Goal: Task Accomplishment & Management: Manage account settings

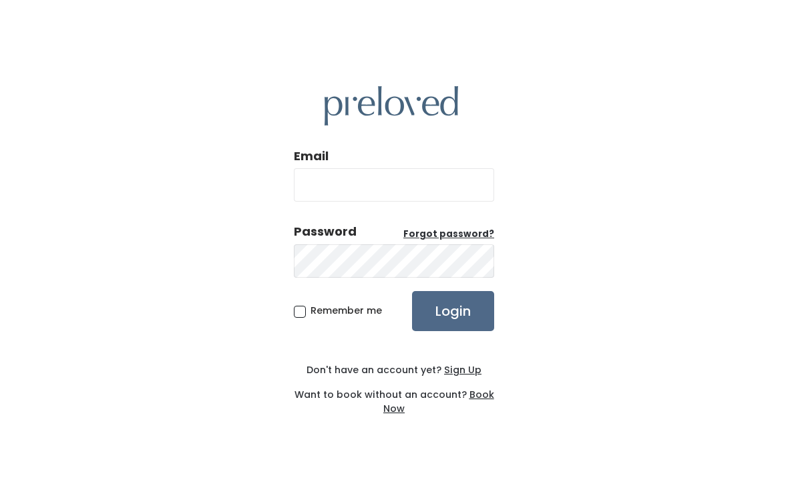
click at [428, 202] on input "Email" at bounding box center [394, 184] width 200 height 33
type input "edwardsville.store@preloved.love"
click at [453, 325] on input "Login" at bounding box center [453, 311] width 82 height 40
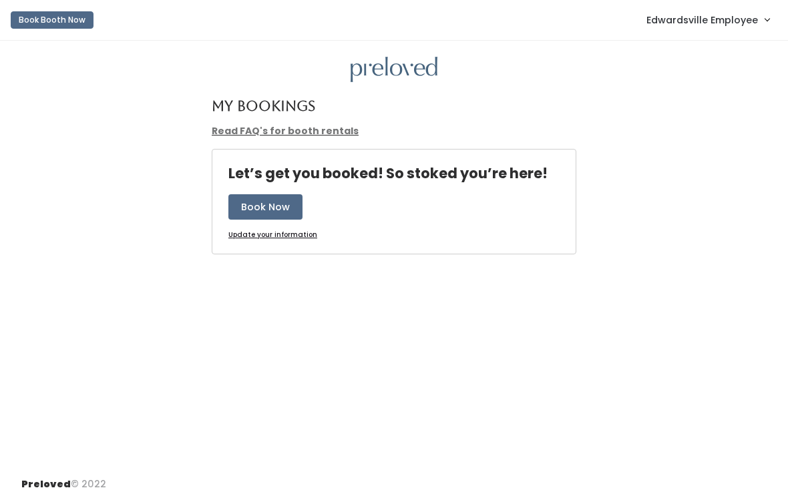
click at [711, 29] on link "Edwardsville Employee" at bounding box center [708, 19] width 150 height 29
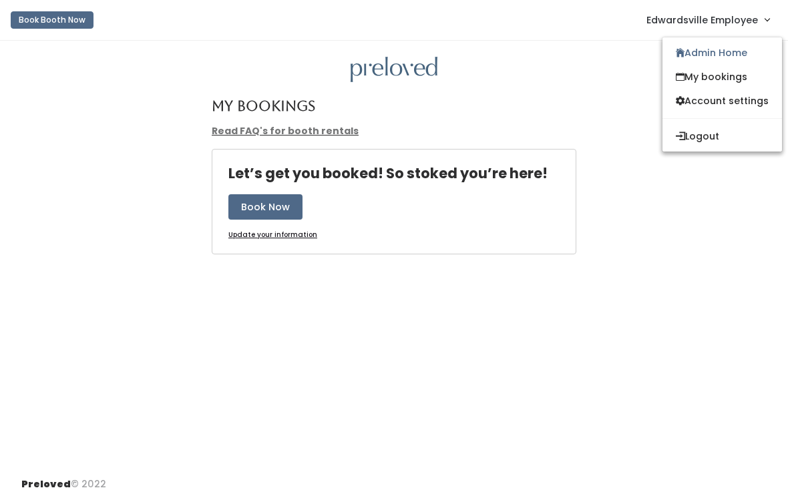
click at [713, 52] on link "Admin Home" at bounding box center [723, 53] width 120 height 24
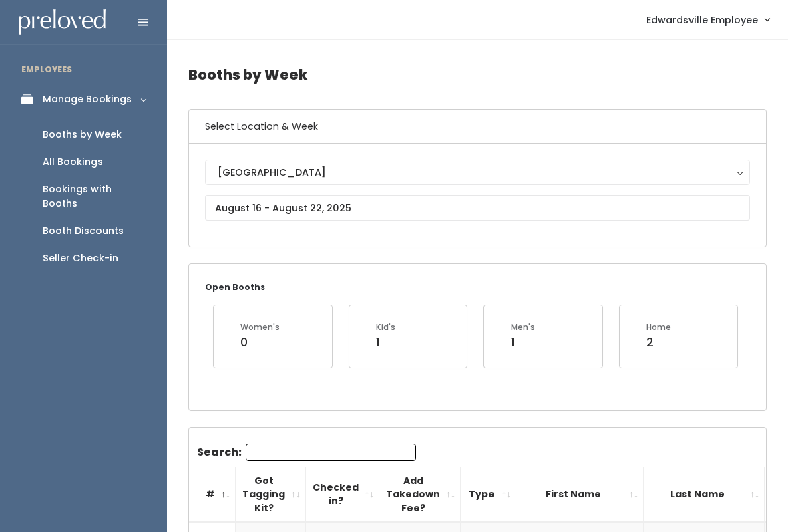
click at [66, 224] on div "Booth Discounts" at bounding box center [83, 231] width 81 height 14
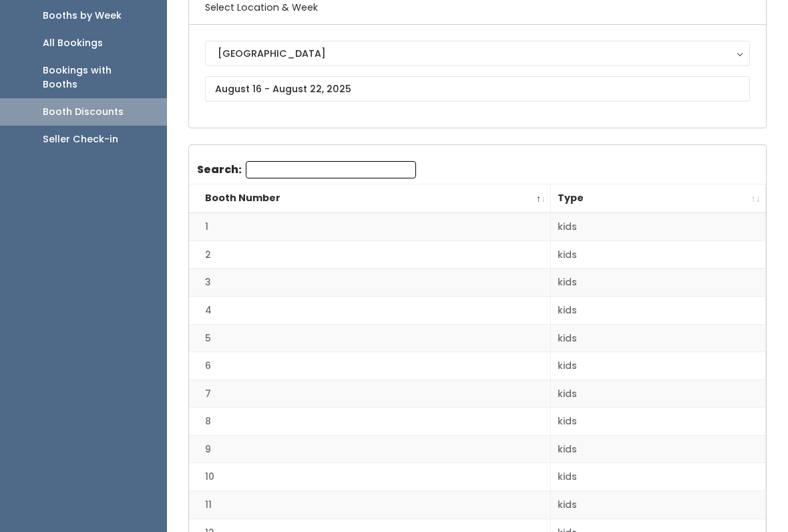
scroll to position [119, 0]
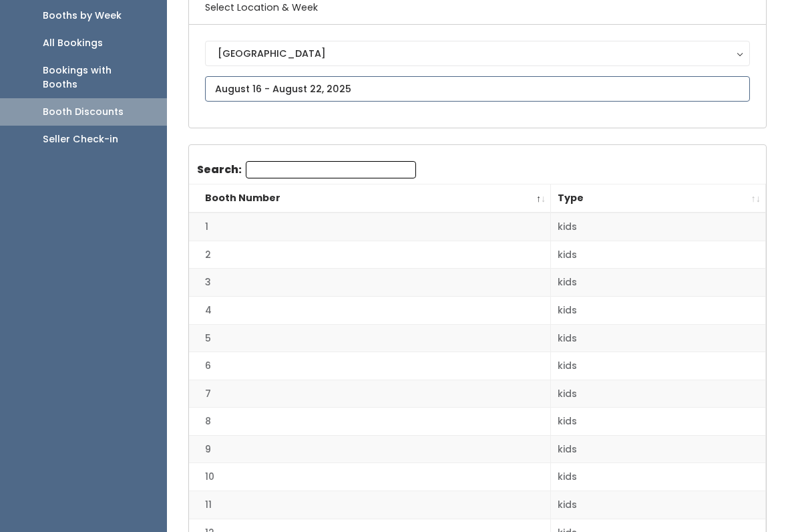
click at [438, 102] on input "text" at bounding box center [477, 88] width 545 height 25
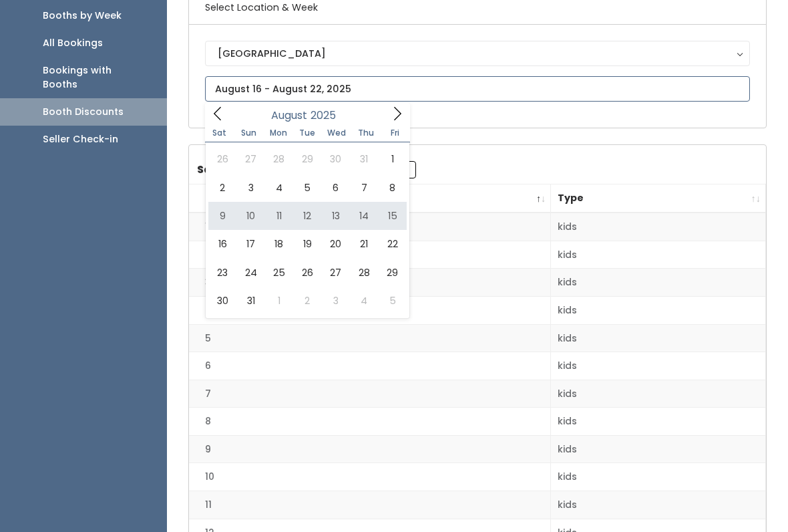
type input "August 9 to August 15"
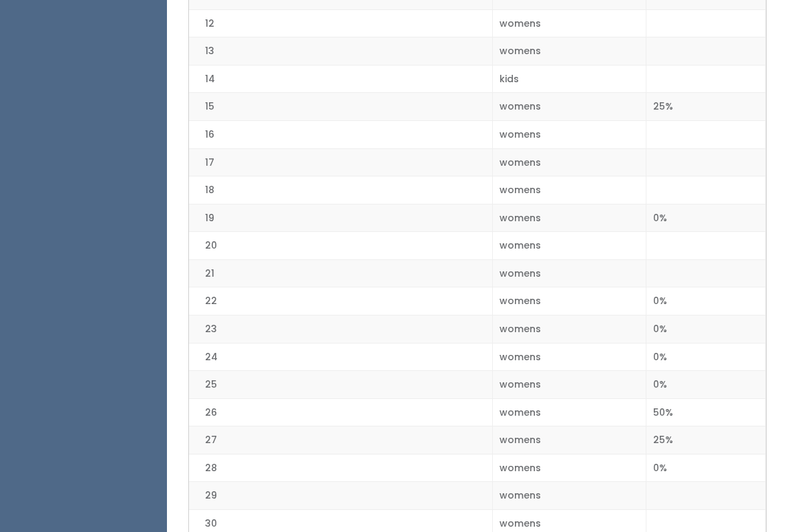
scroll to position [639, 0]
